Goal: Check status: Check status

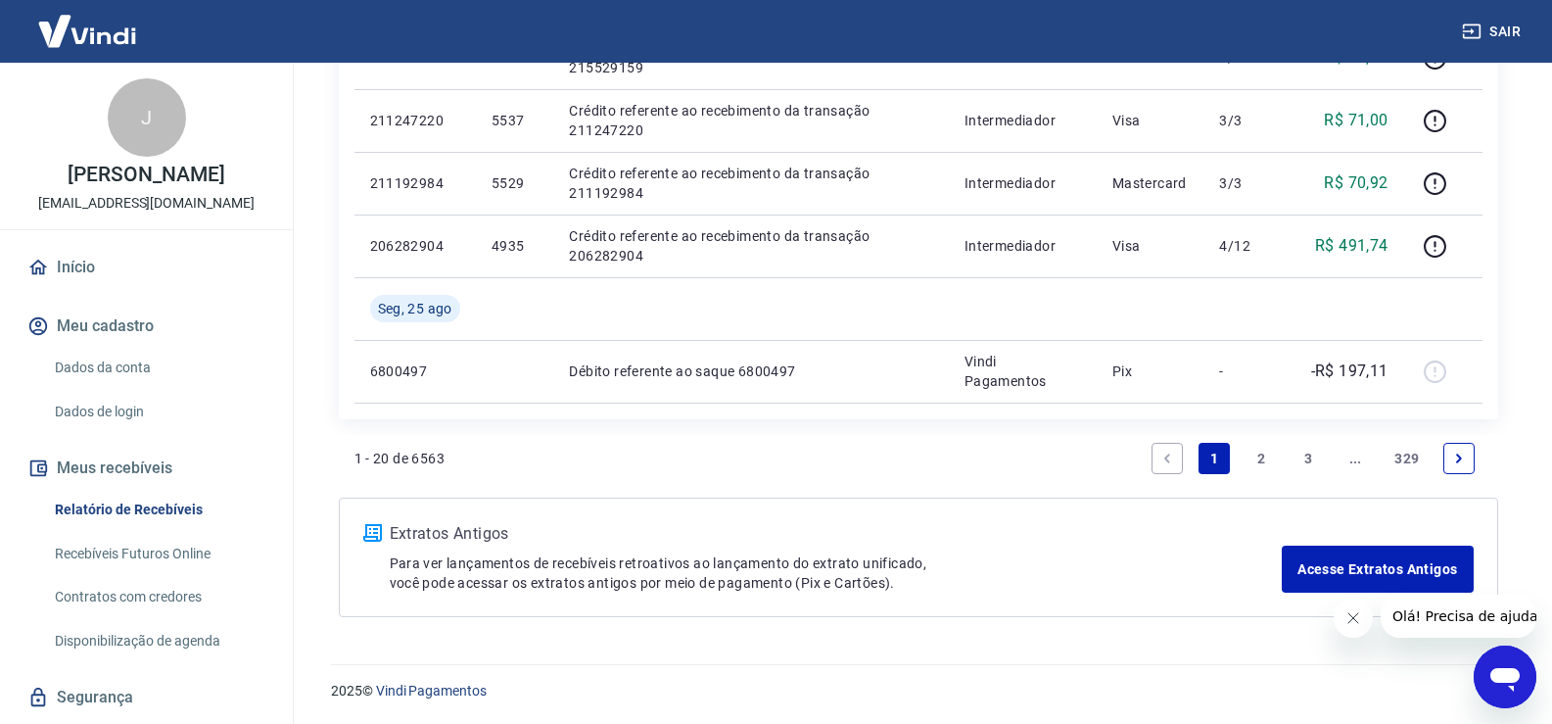
scroll to position [1378, 0]
click at [1459, 453] on icon "Next page" at bounding box center [1459, 457] width 14 height 14
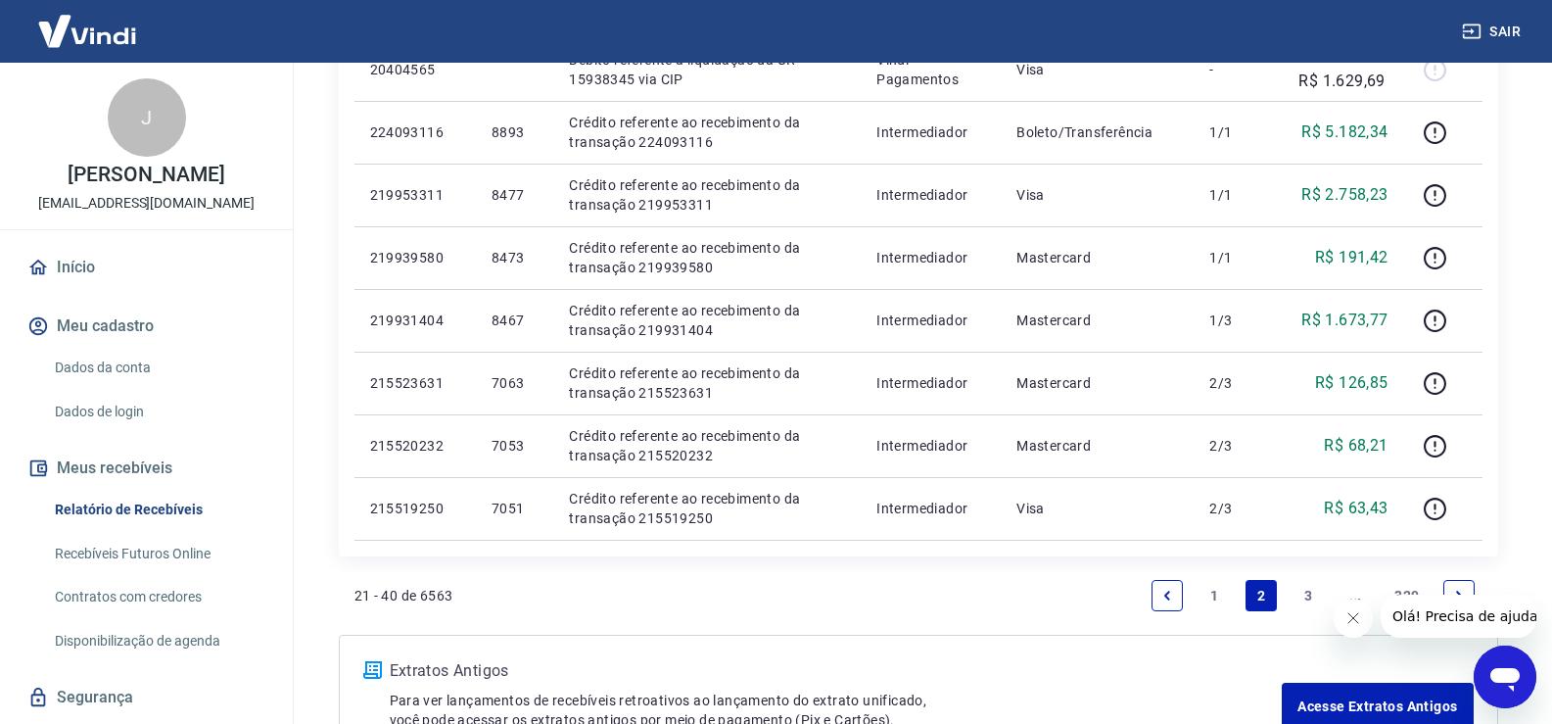
scroll to position [1315, 0]
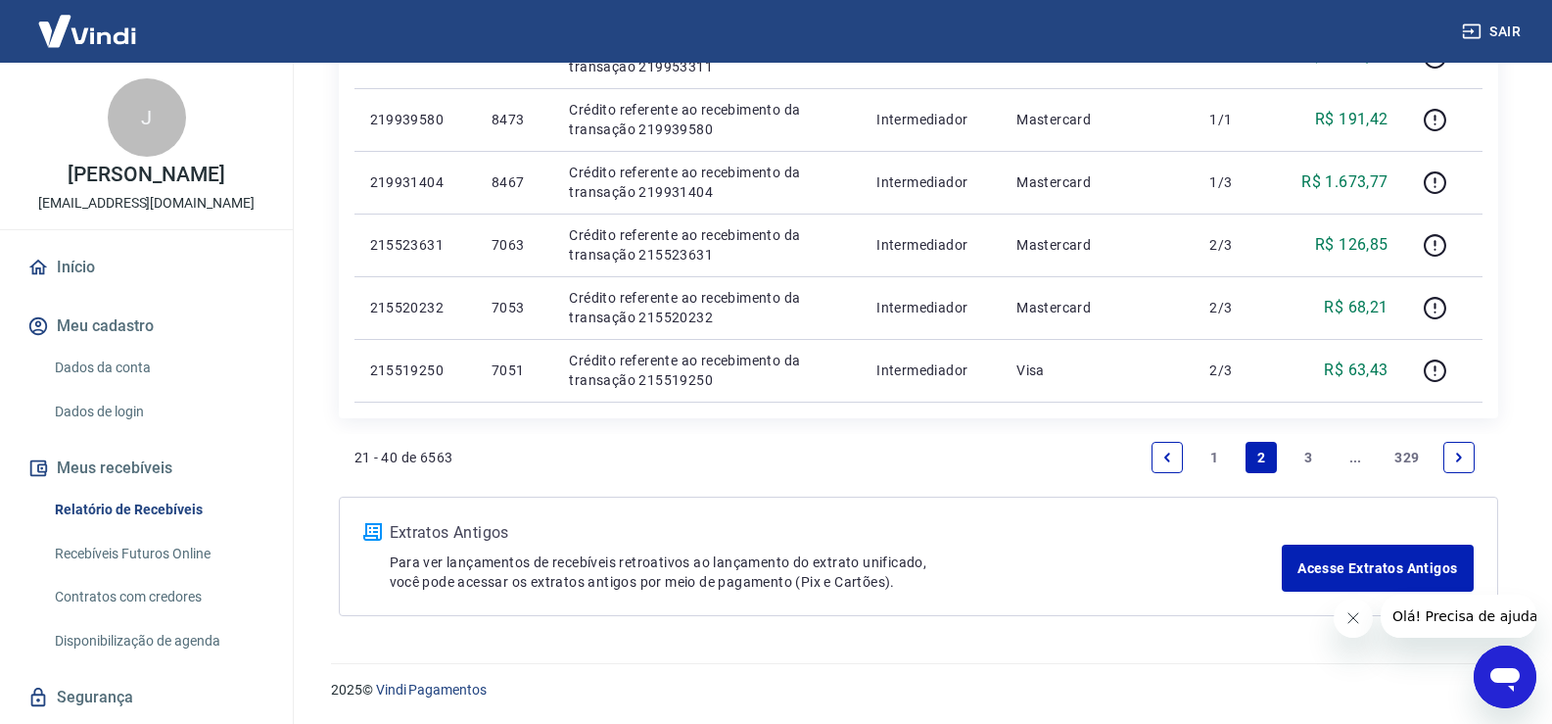
click at [1165, 450] on icon "Previous page" at bounding box center [1167, 457] width 14 height 14
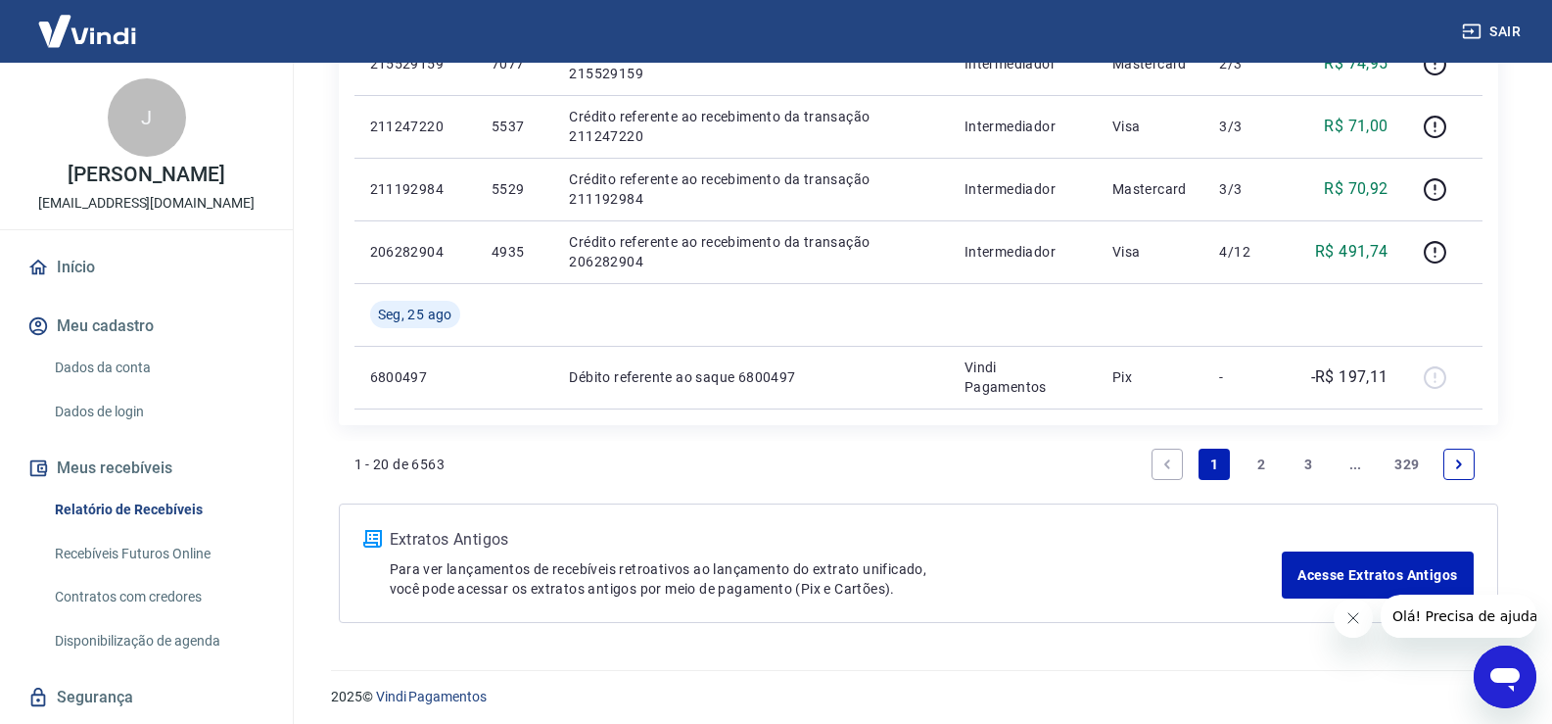
scroll to position [1378, 0]
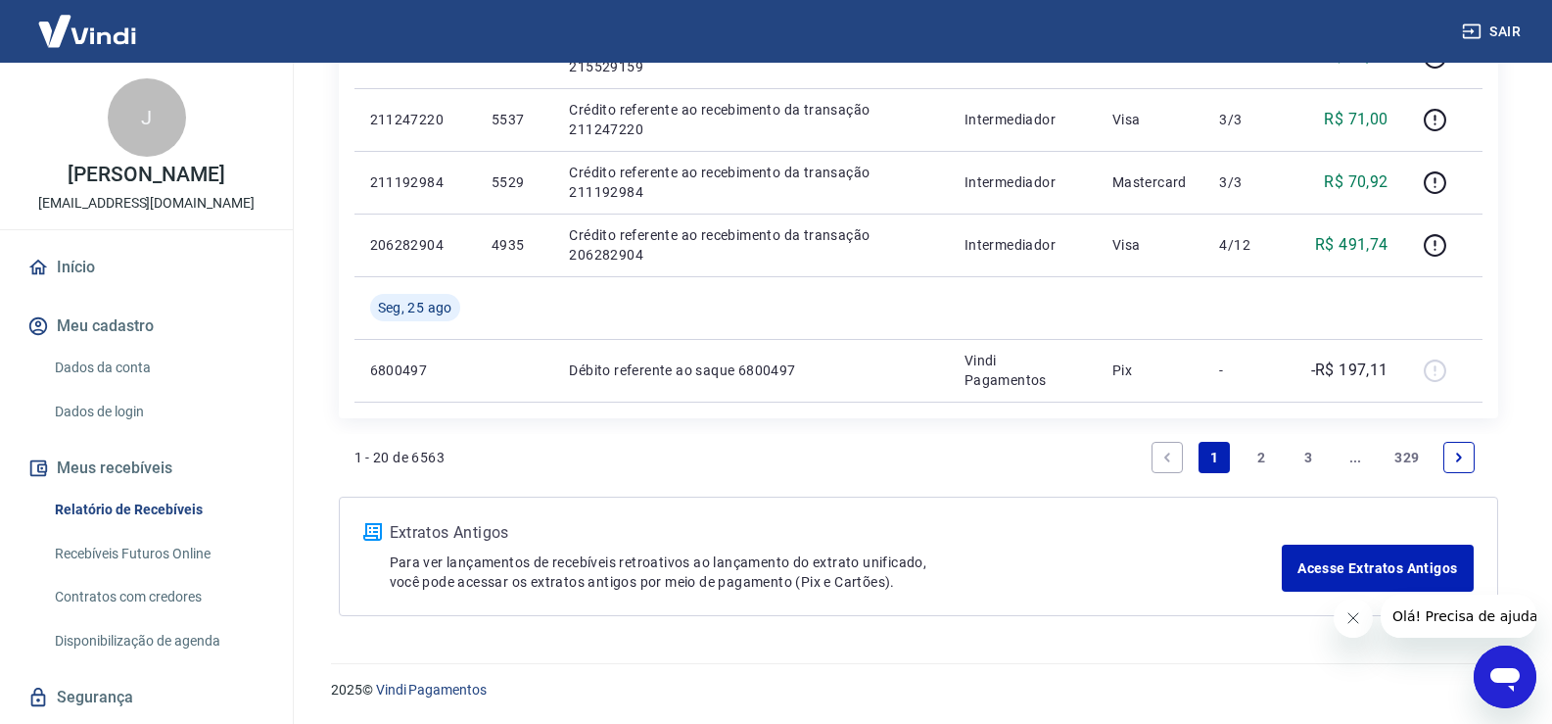
click at [1261, 457] on link "2" at bounding box center [1261, 457] width 31 height 31
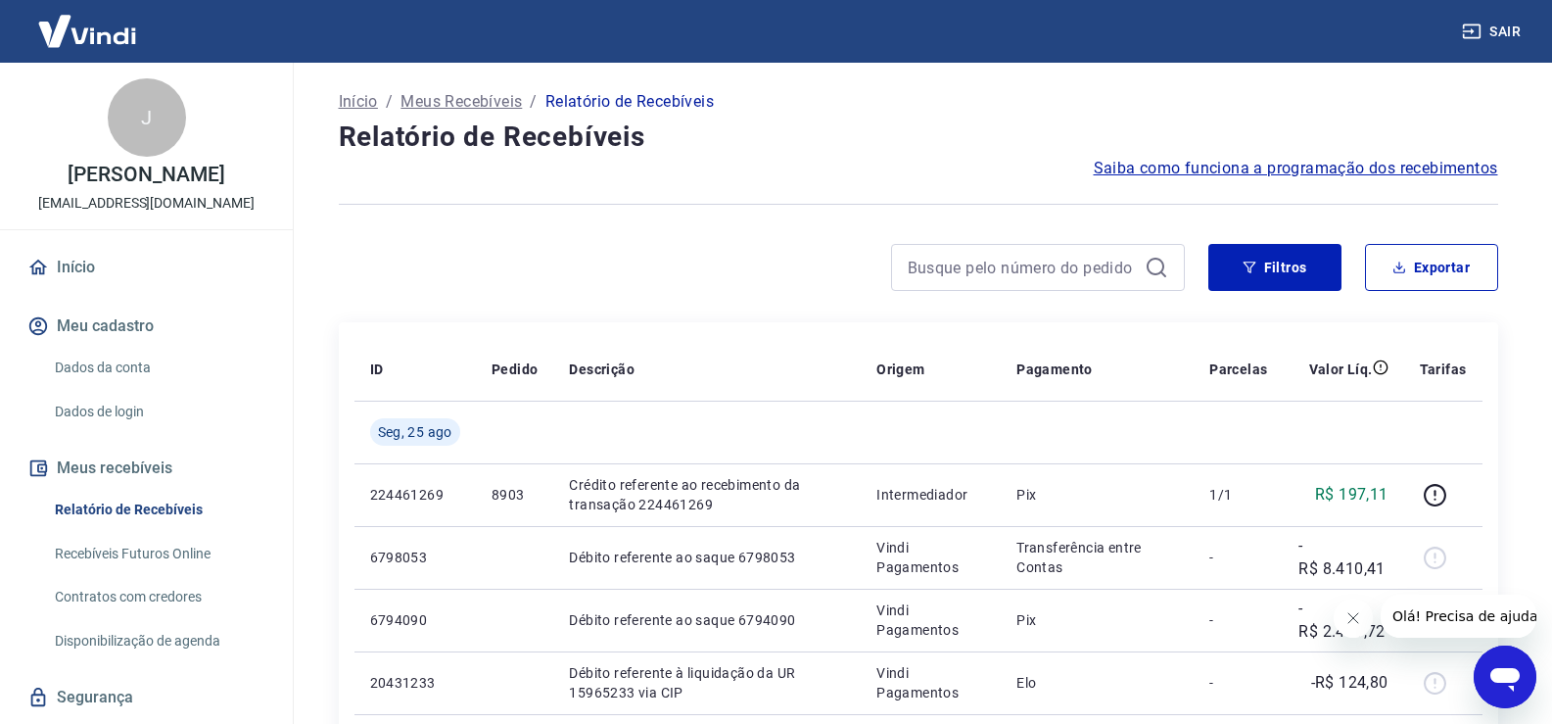
click at [836, 147] on h4 "Relatório de Recebíveis" at bounding box center [918, 137] width 1159 height 39
